Goal: Task Accomplishment & Management: Use online tool/utility

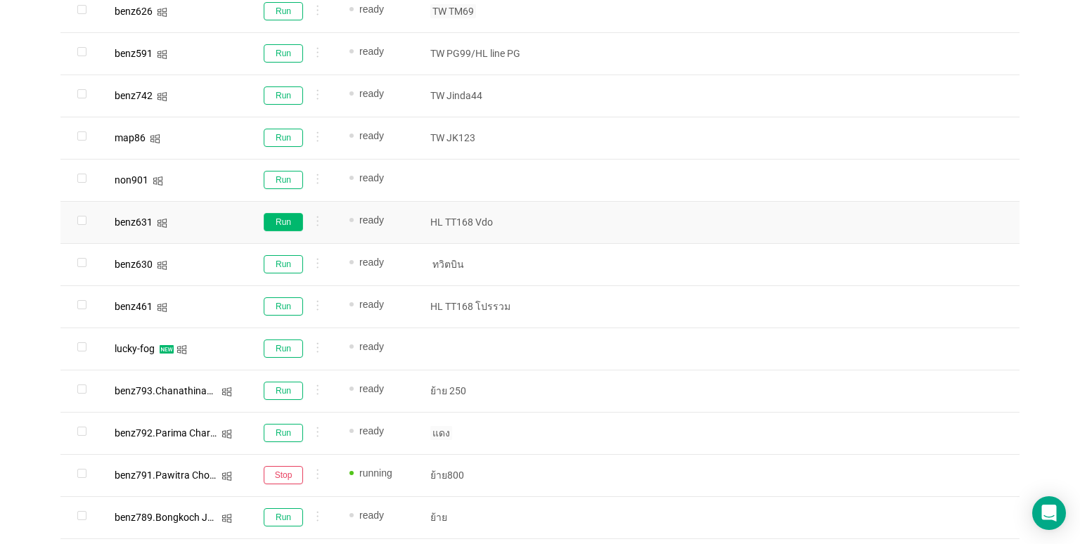
scroll to position [787, 0]
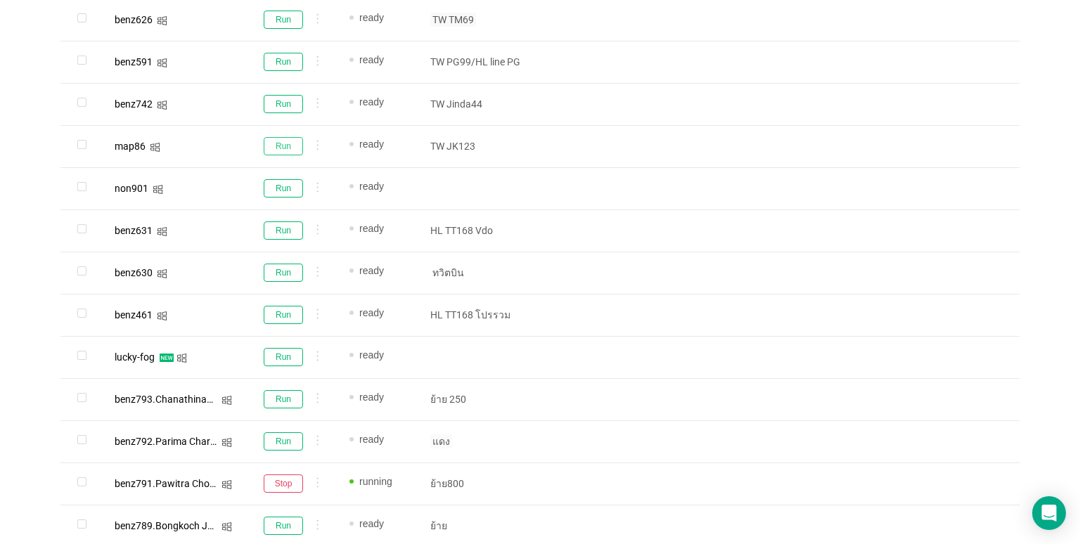
click at [284, 150] on button "Run" at bounding box center [283, 146] width 39 height 18
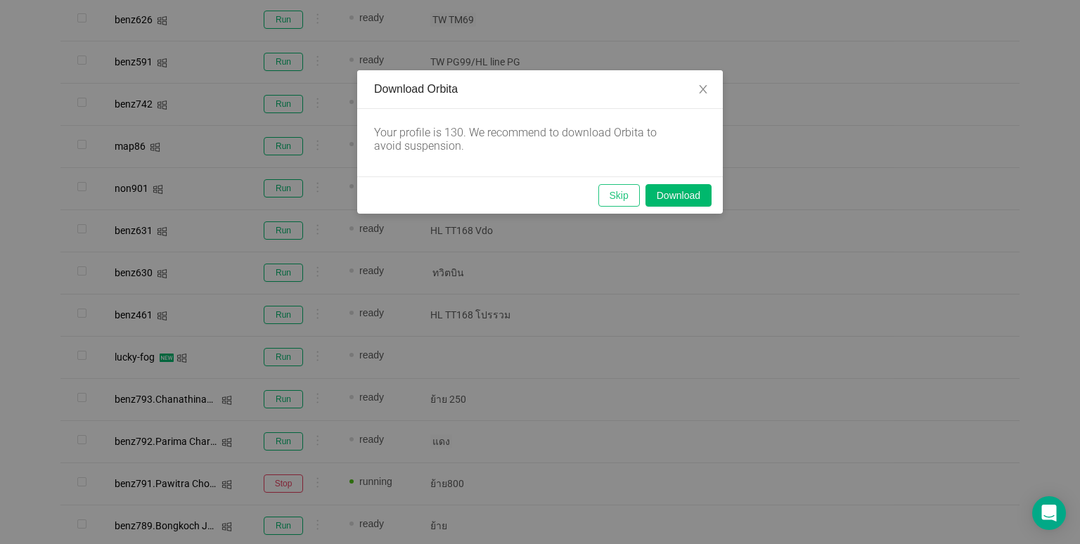
click at [617, 198] on button "Skip" at bounding box center [618, 195] width 41 height 23
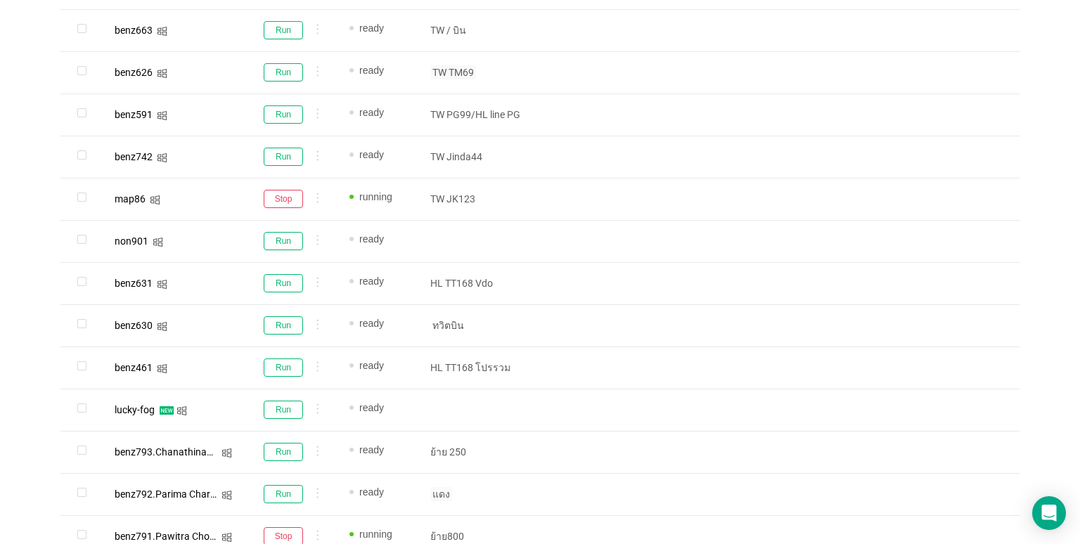
scroll to position [857, 0]
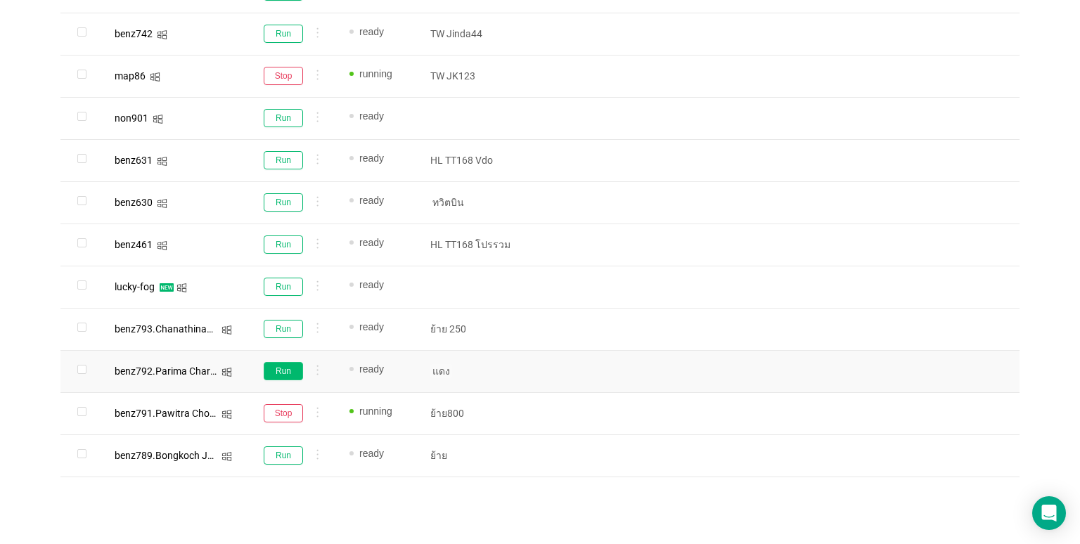
click at [301, 364] on button "Run" at bounding box center [283, 371] width 39 height 18
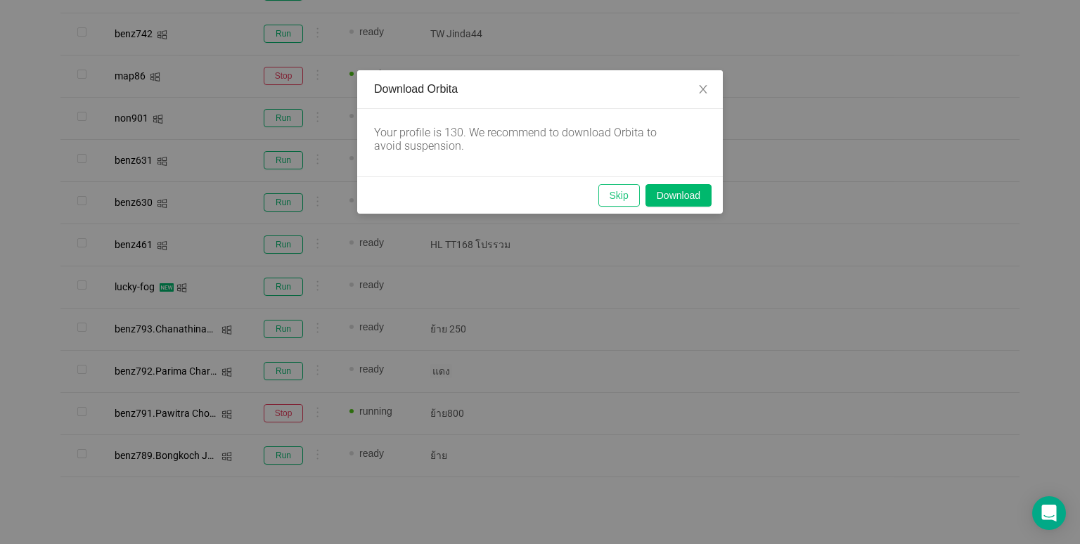
click at [602, 196] on button "Skip" at bounding box center [618, 195] width 41 height 23
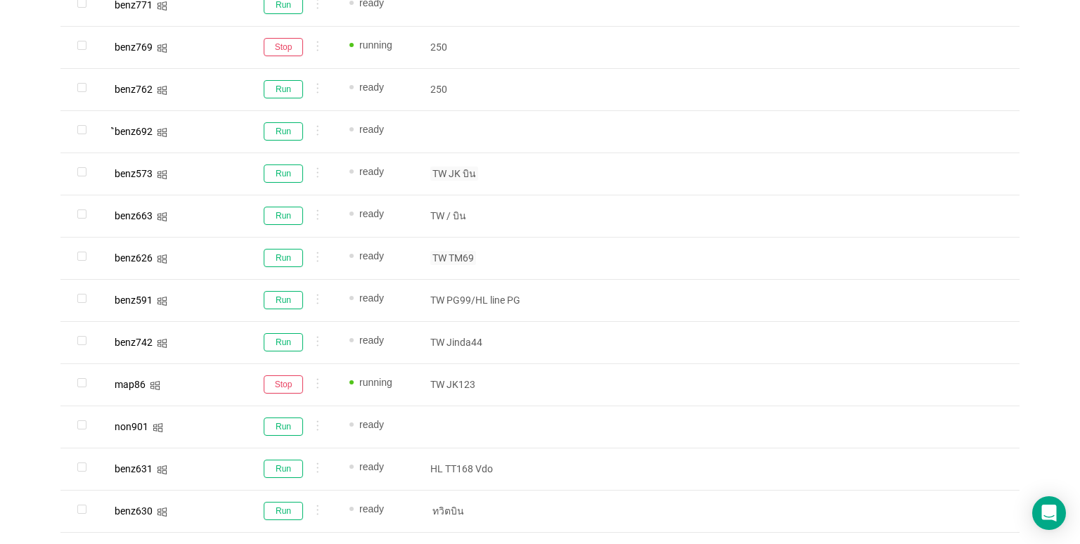
scroll to position [506, 0]
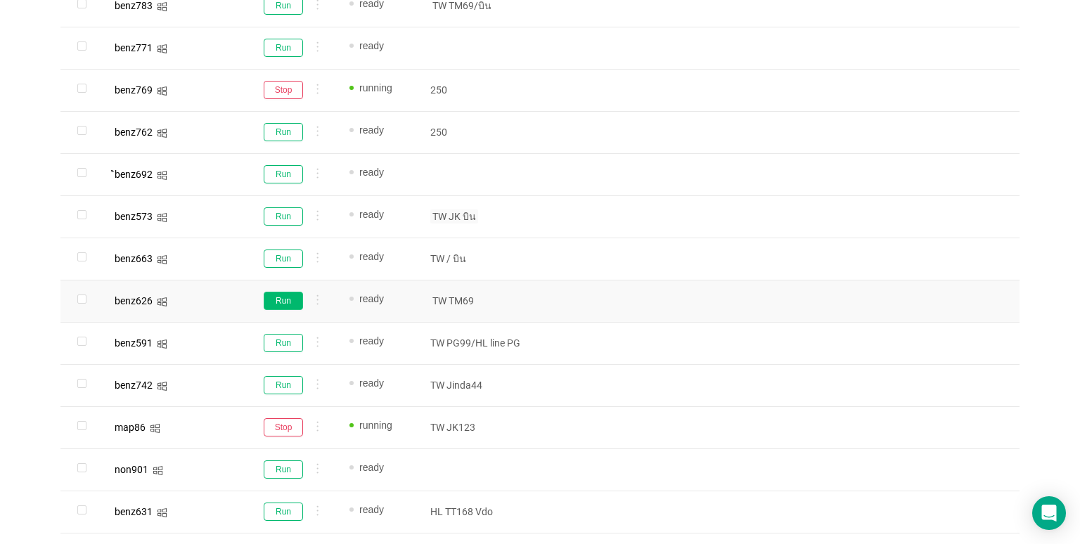
click at [293, 304] on button "Run" at bounding box center [283, 301] width 39 height 18
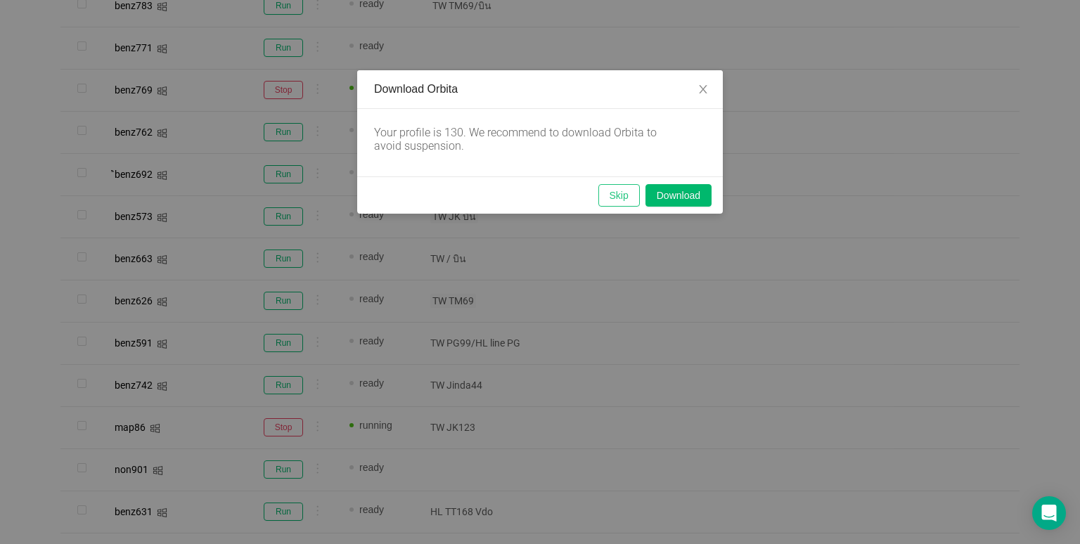
click at [616, 196] on button "Skip" at bounding box center [618, 195] width 41 height 23
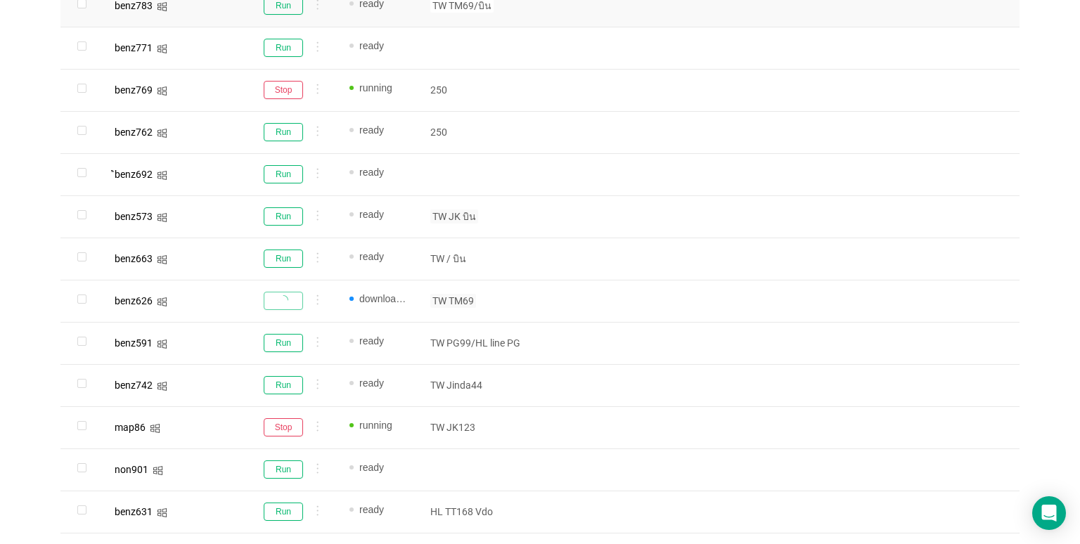
scroll to position [295, 0]
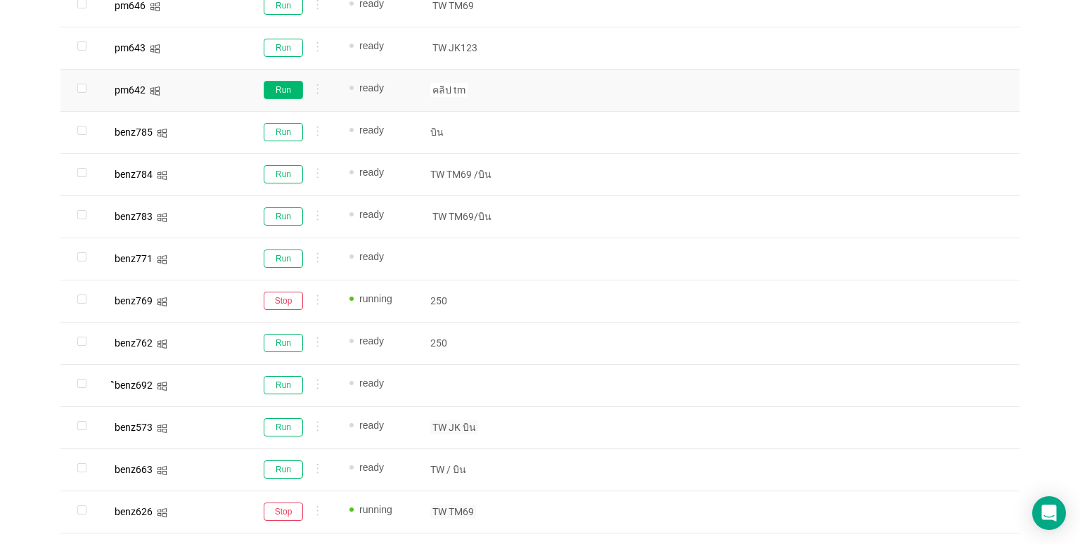
click at [283, 89] on button "Run" at bounding box center [283, 90] width 39 height 18
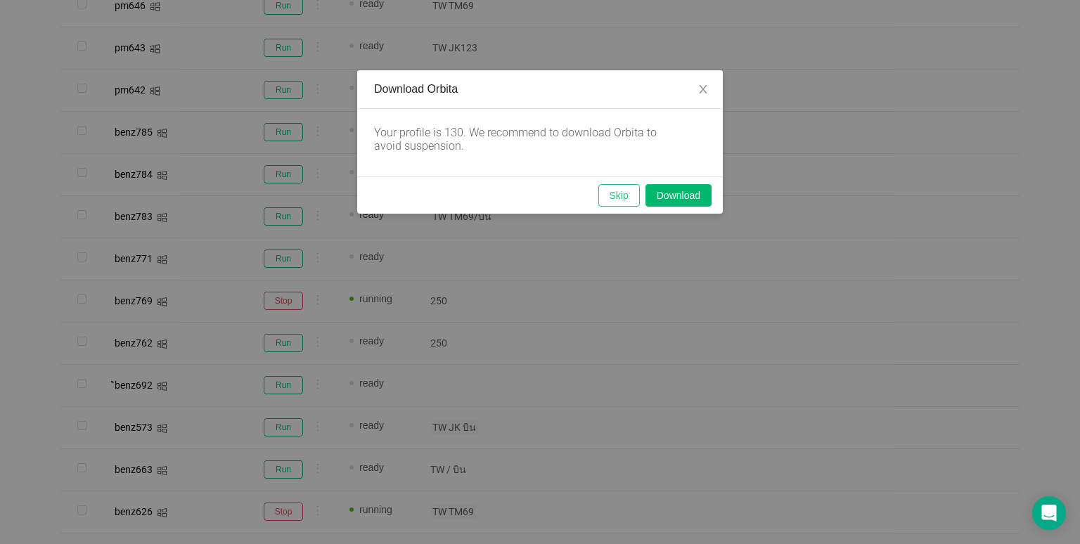
click at [616, 193] on button "Skip" at bounding box center [618, 195] width 41 height 23
